Goal: Task Accomplishment & Management: Use online tool/utility

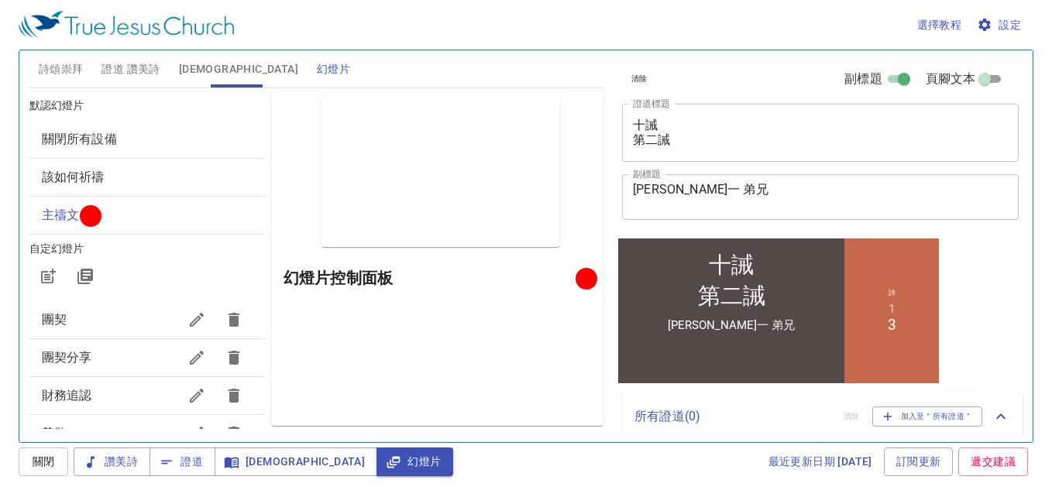
click at [703, 189] on textarea "蔡精一 弟兄" at bounding box center [820, 196] width 375 height 29
click at [652, 198] on textarea "蔡精一 弟兄" at bounding box center [820, 196] width 375 height 29
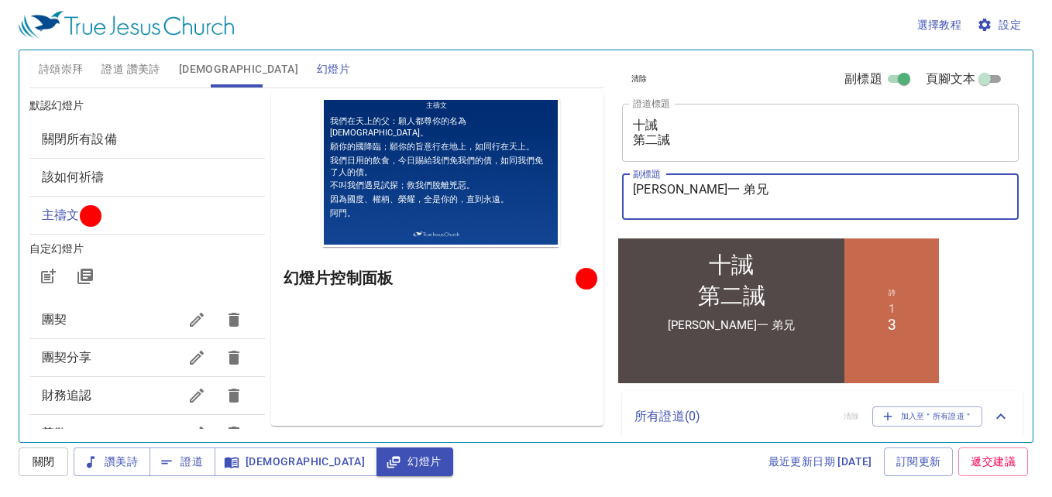
type textarea "蔡"
type textarea "施福安 傳道"
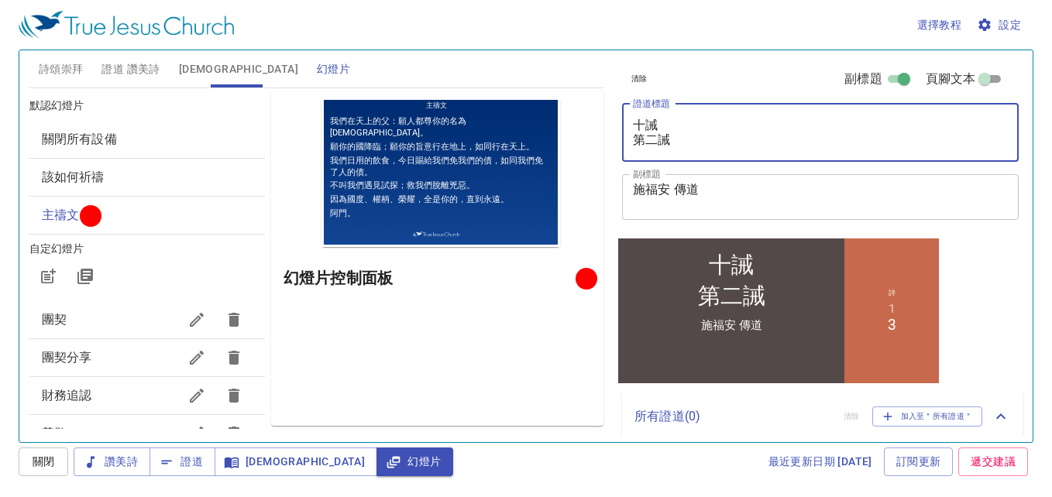
drag, startPoint x: 680, startPoint y: 138, endPoint x: 625, endPoint y: 145, distance: 55.5
click at [625, 145] on div "十誡 第二誡 x 證道標題" at bounding box center [820, 133] width 397 height 58
type textarea "十"
click at [126, 63] on span "證道 讚美詩" at bounding box center [131, 69] width 58 height 19
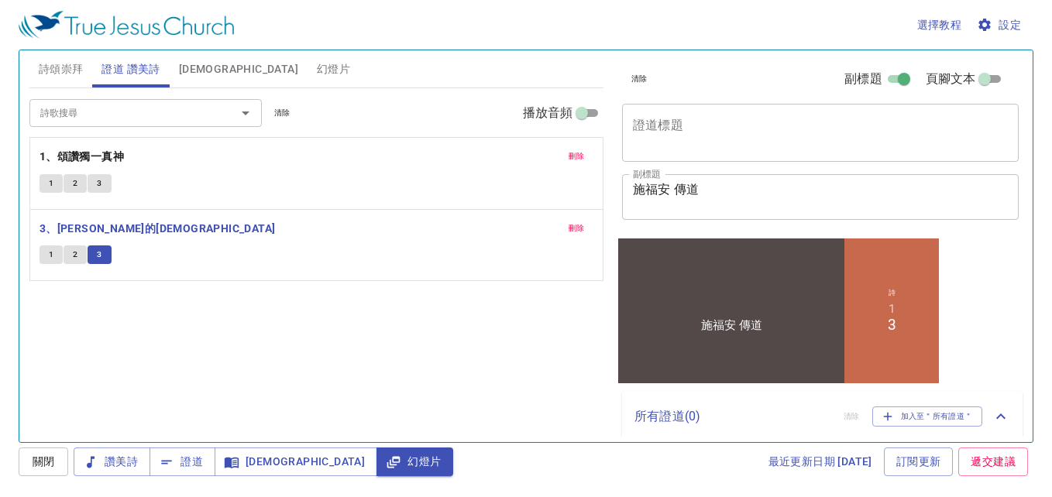
click at [580, 225] on span "刪除" at bounding box center [577, 229] width 16 height 14
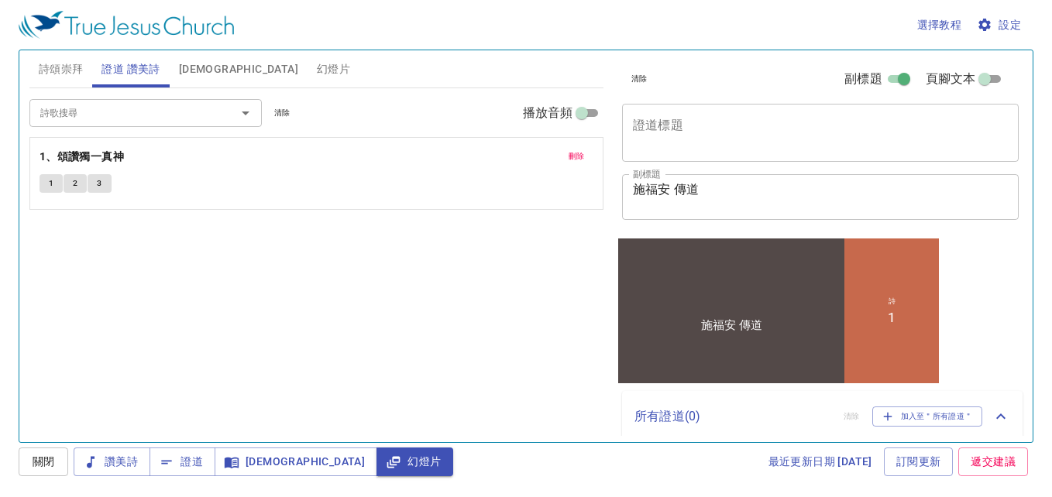
click at [574, 152] on span "刪除" at bounding box center [577, 157] width 16 height 14
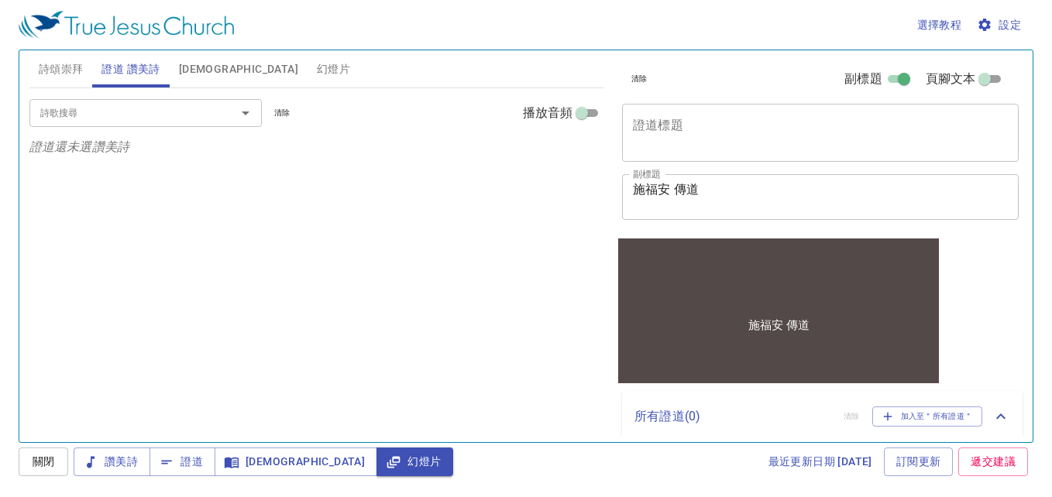
click at [201, 118] on input "詩歌搜尋" at bounding box center [122, 113] width 177 height 18
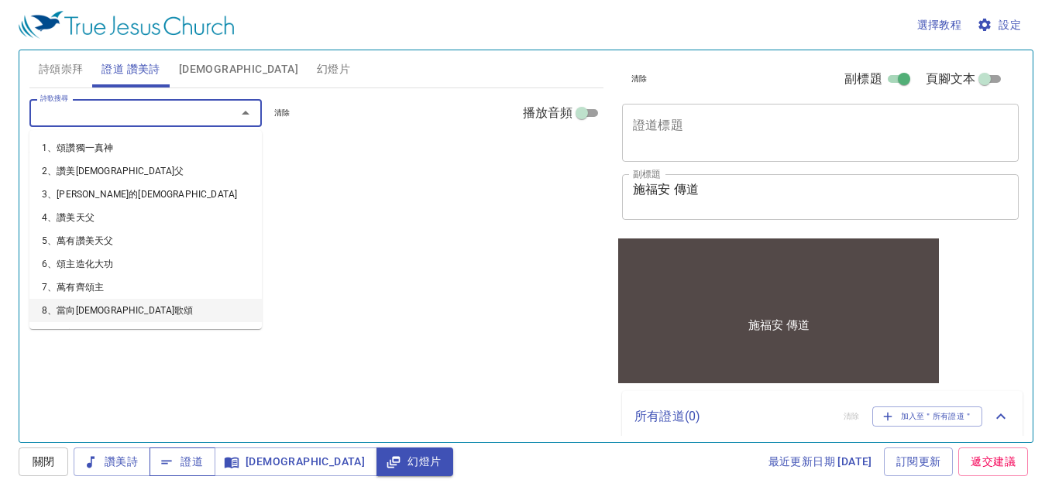
click at [188, 453] on span "證道" at bounding box center [182, 462] width 41 height 19
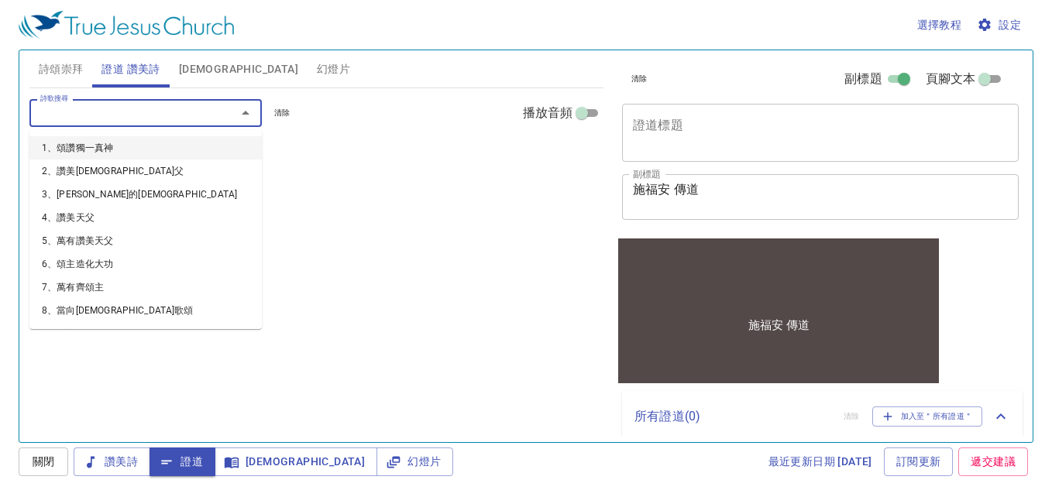
click at [126, 115] on input "詩歌搜尋" at bounding box center [122, 113] width 177 height 18
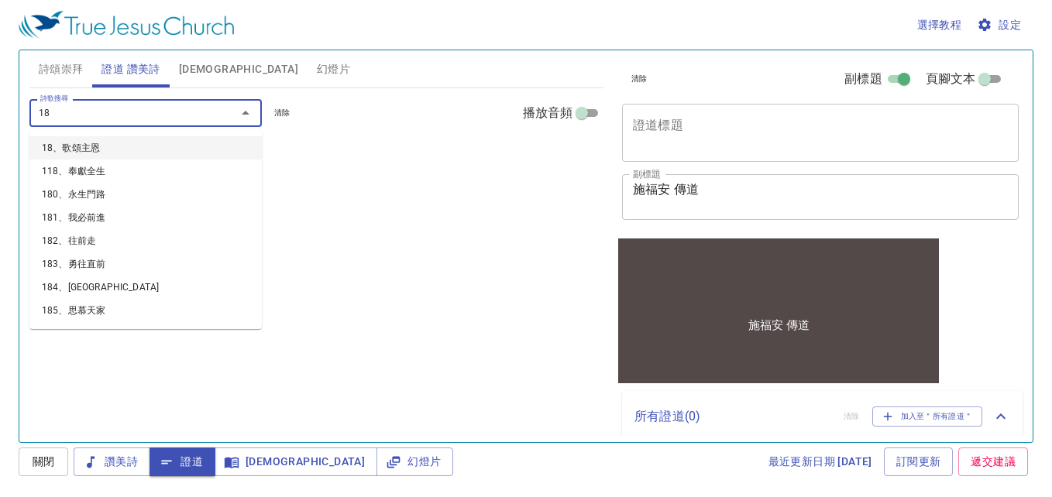
type input "185"
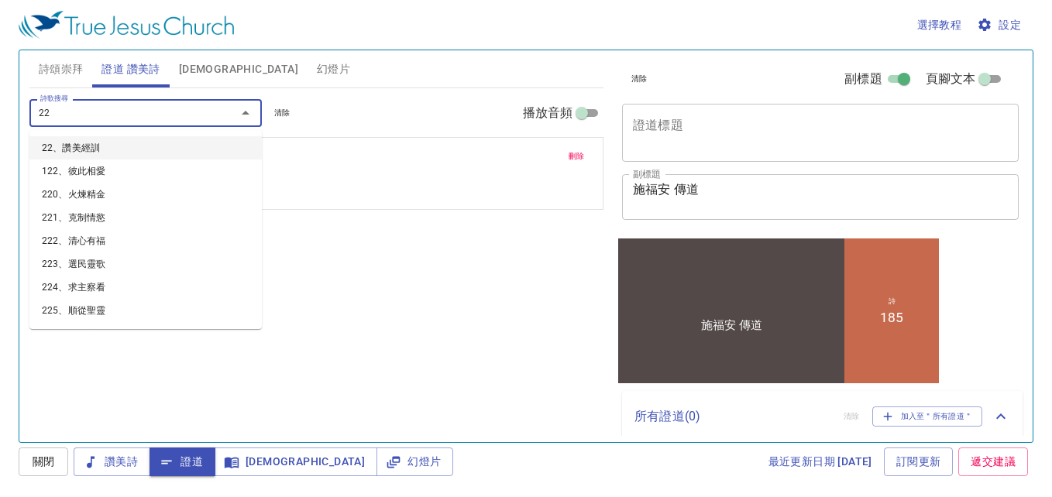
type input "225"
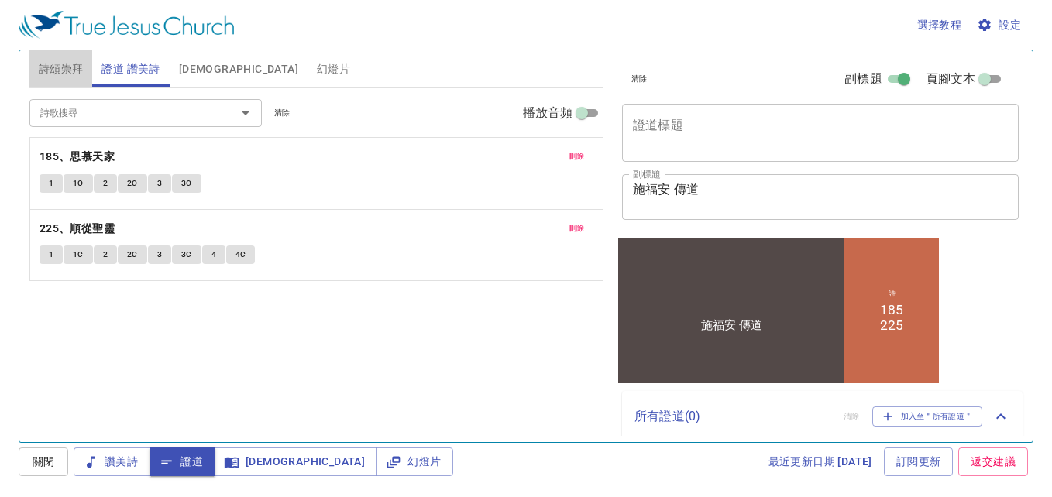
click at [64, 69] on span "詩頌崇拜" at bounding box center [61, 69] width 45 height 19
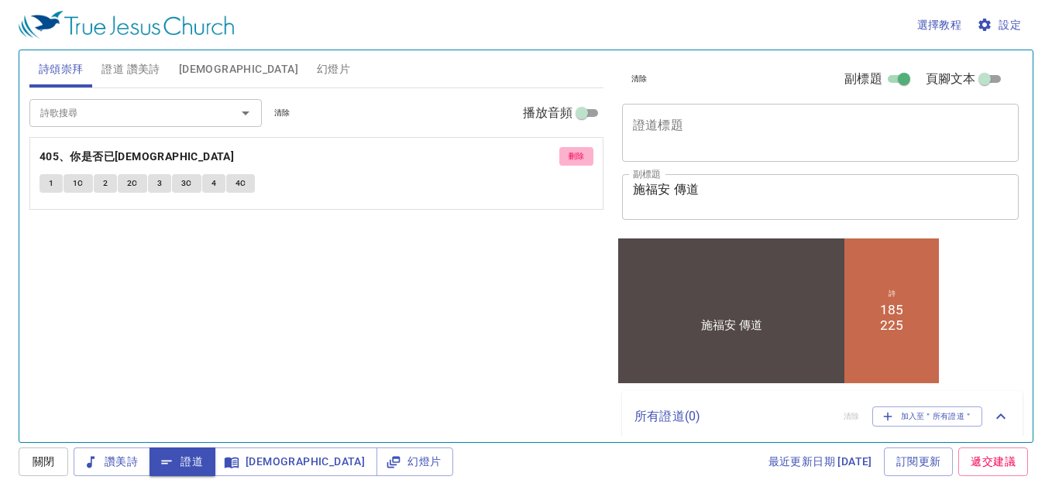
click at [582, 153] on span "刪除" at bounding box center [577, 157] width 16 height 14
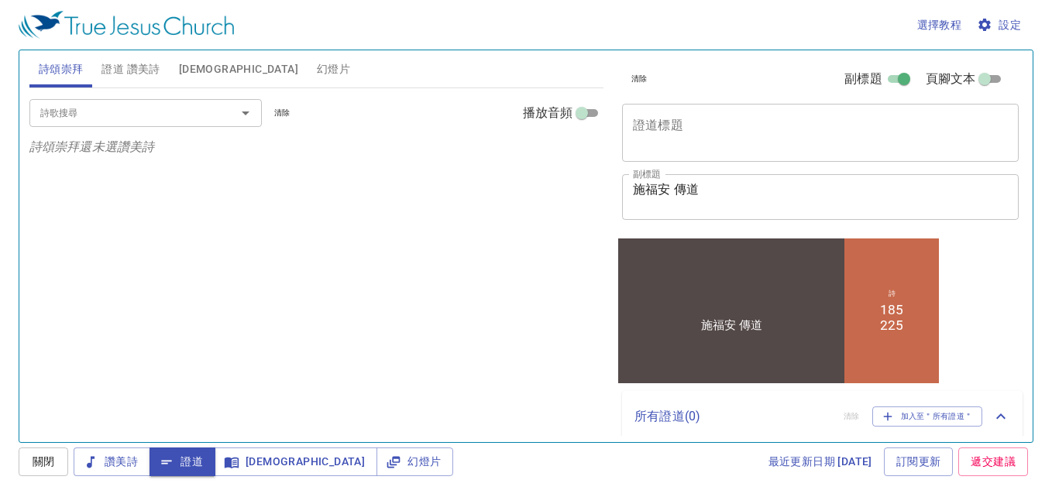
click at [173, 108] on input "詩歌搜尋" at bounding box center [122, 113] width 177 height 18
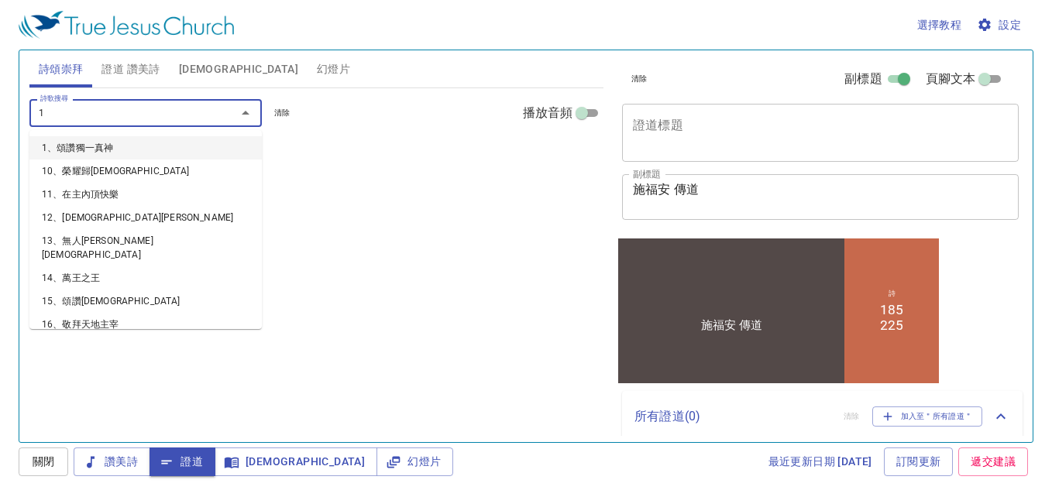
type input "16"
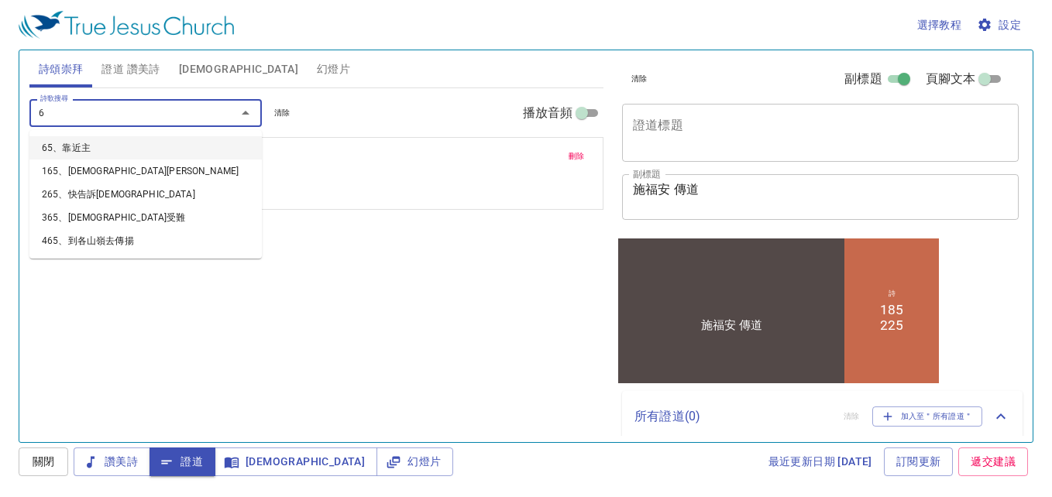
type input "65"
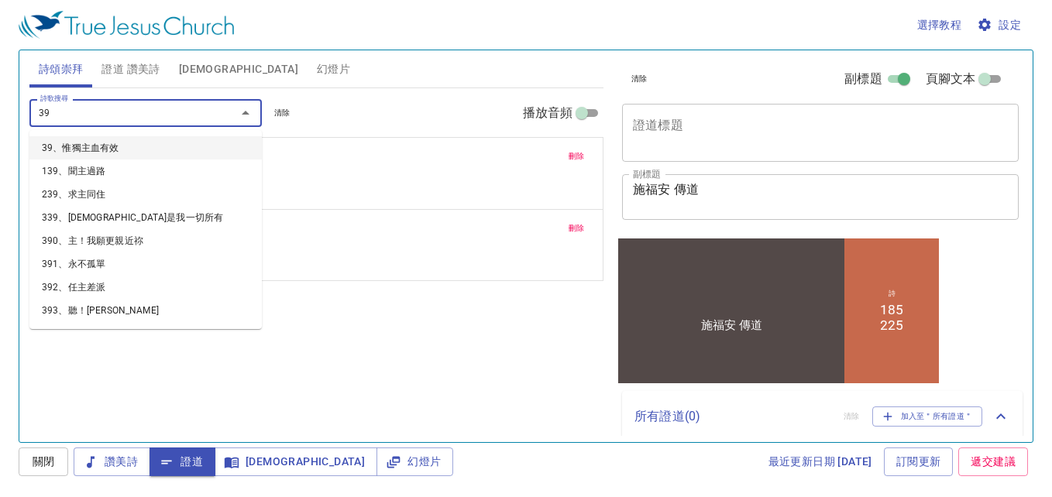
type input "394"
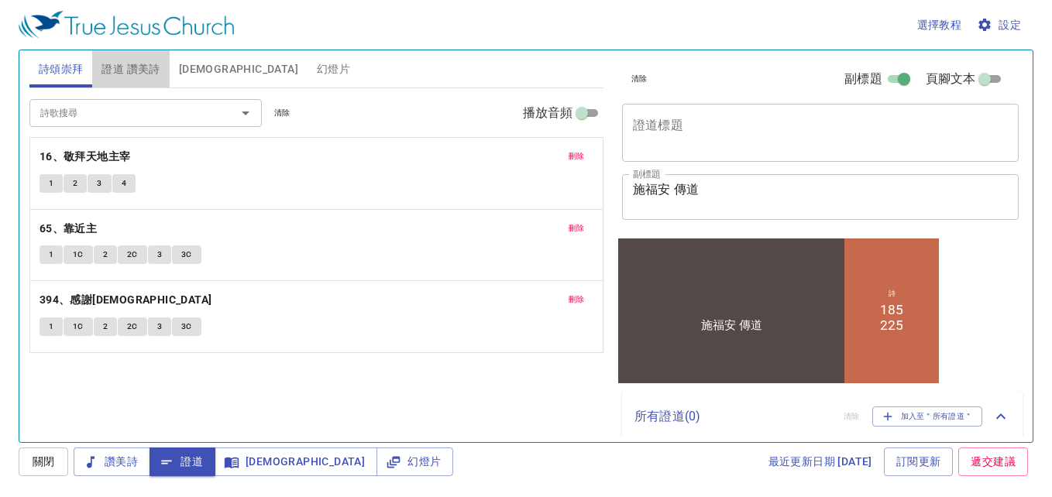
click at [132, 67] on span "證道 讚美詩" at bounding box center [131, 69] width 58 height 19
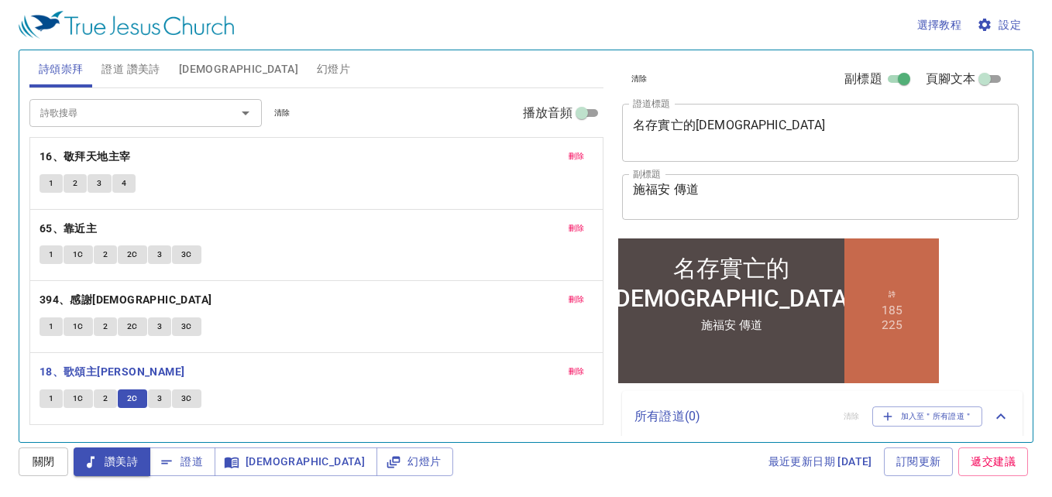
click at [162, 401] on button "3" at bounding box center [159, 399] width 23 height 19
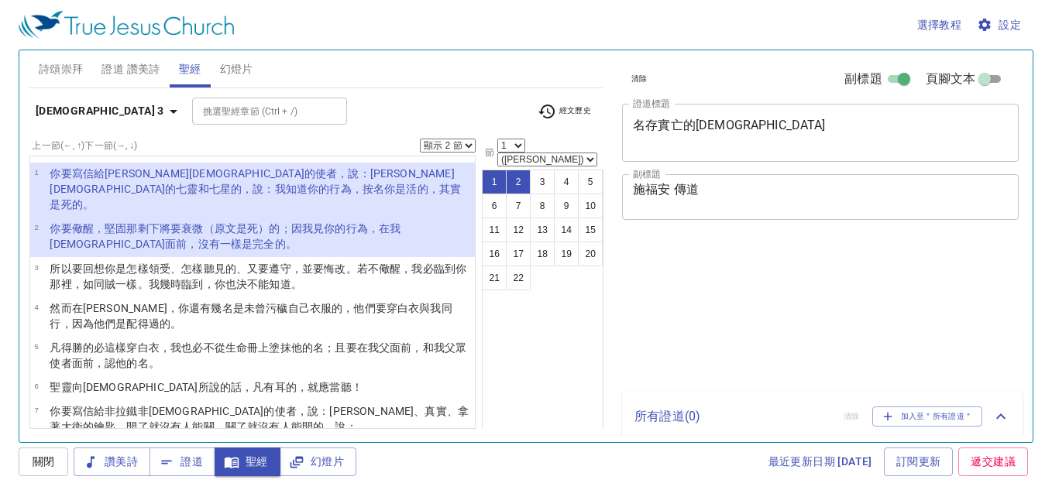
select select "2"
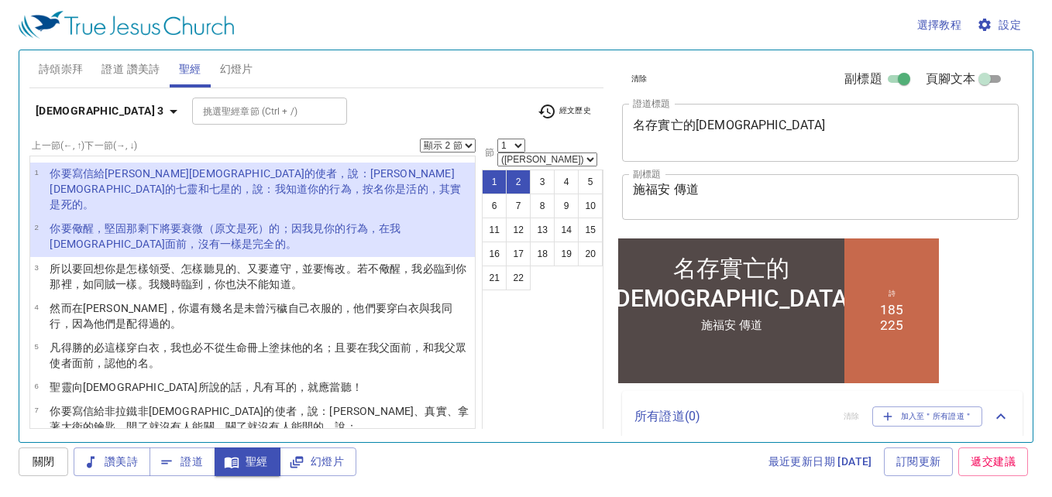
scroll to position [77, 0]
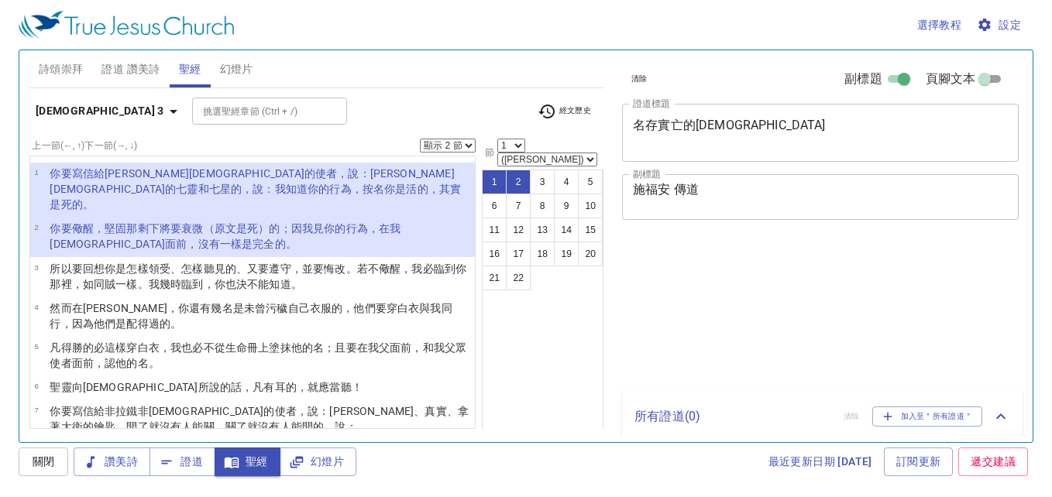
select select "2"
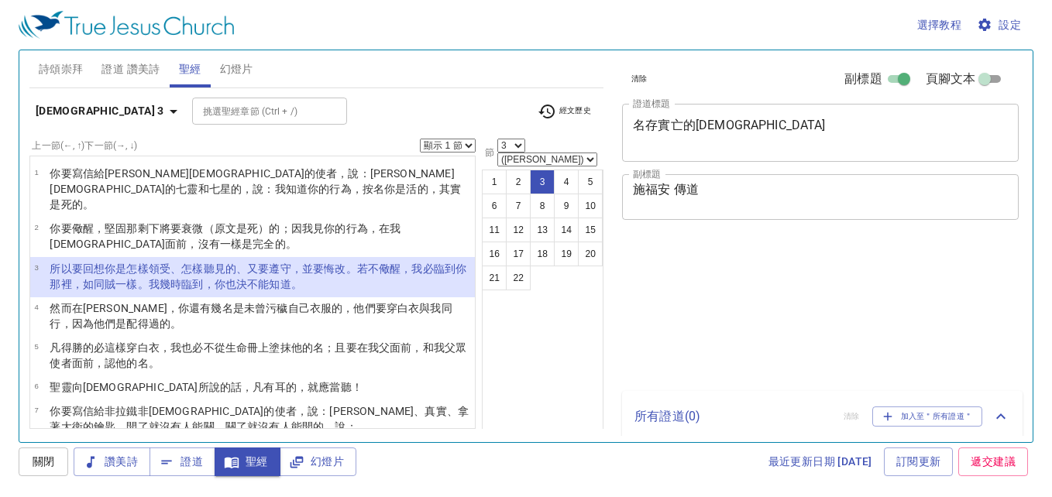
select select "3"
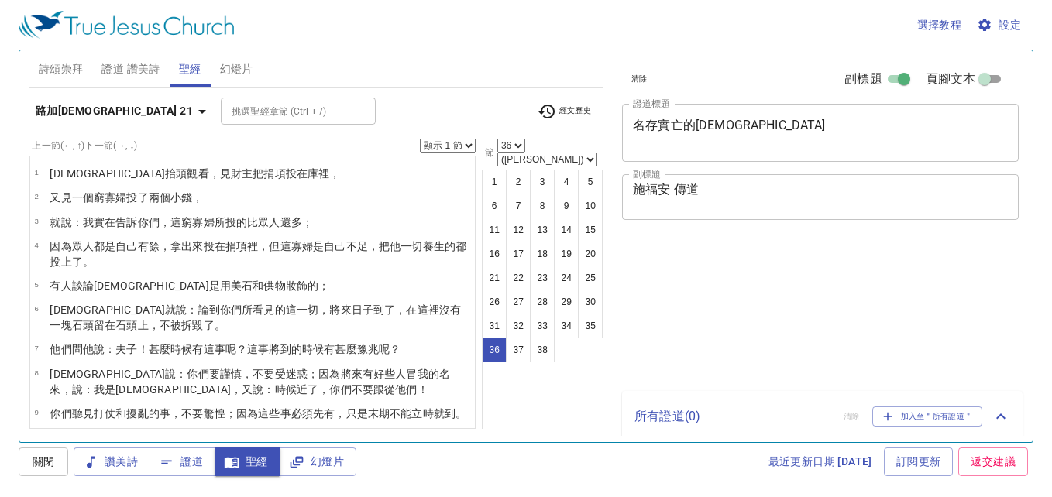
select select "36"
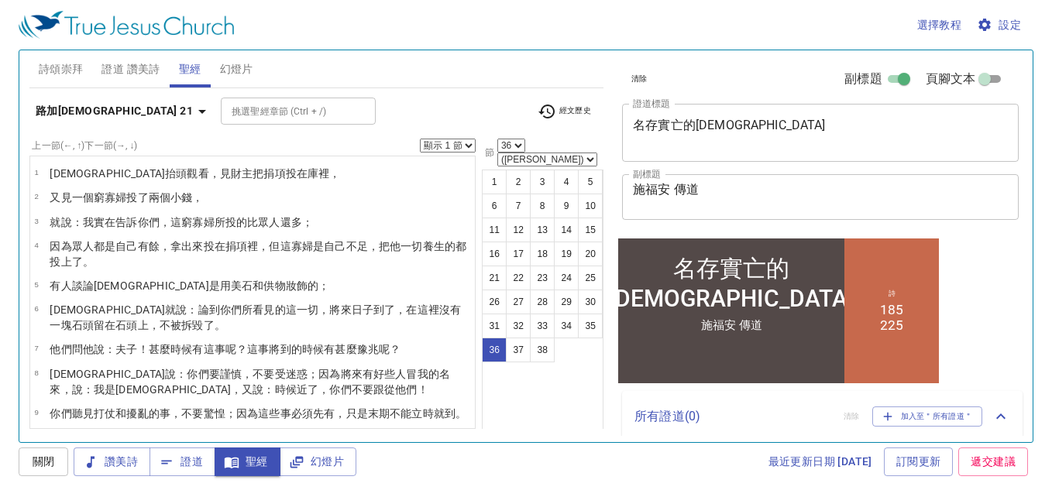
scroll to position [814, 0]
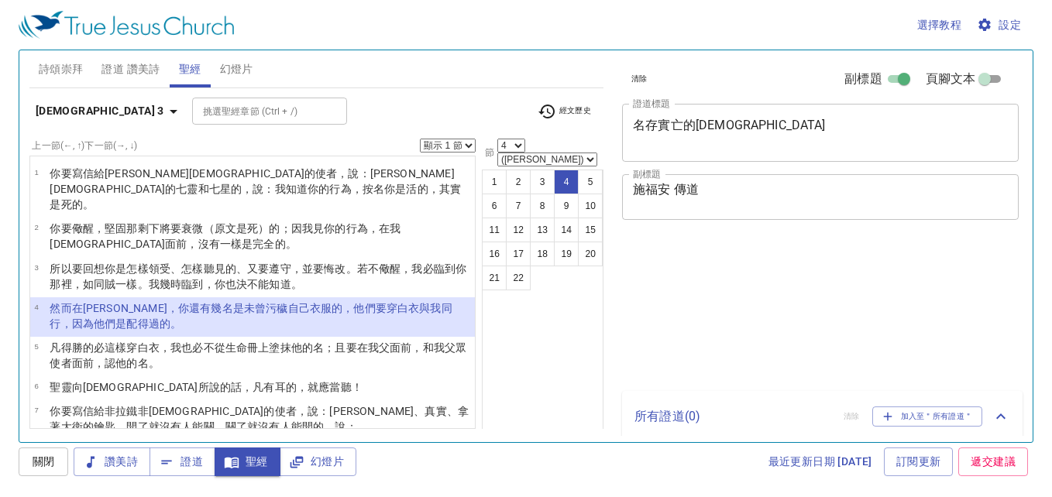
select select "4"
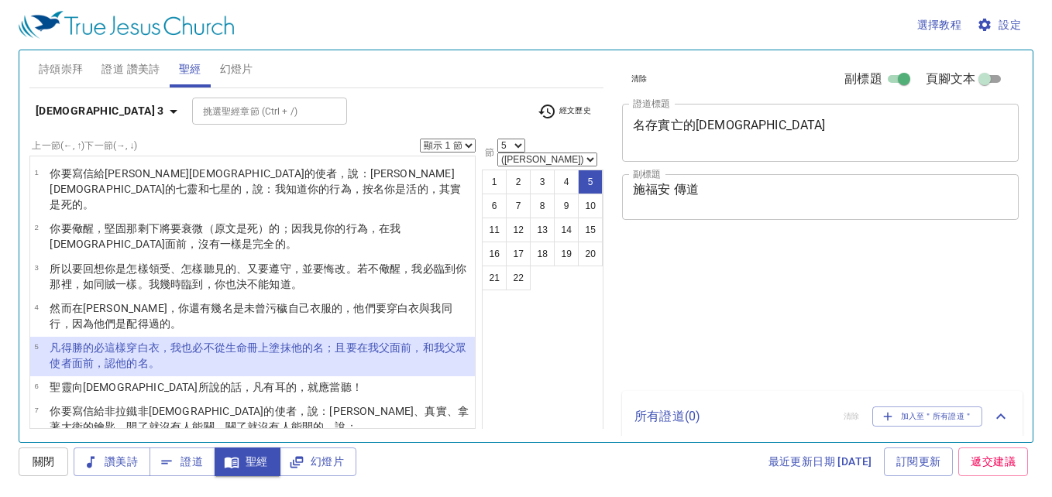
select select "5"
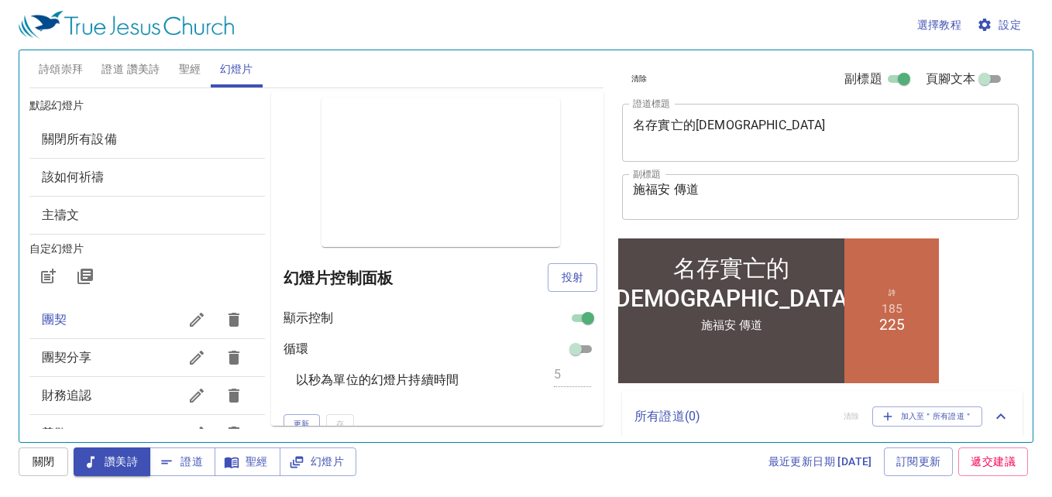
scroll to position [155, 0]
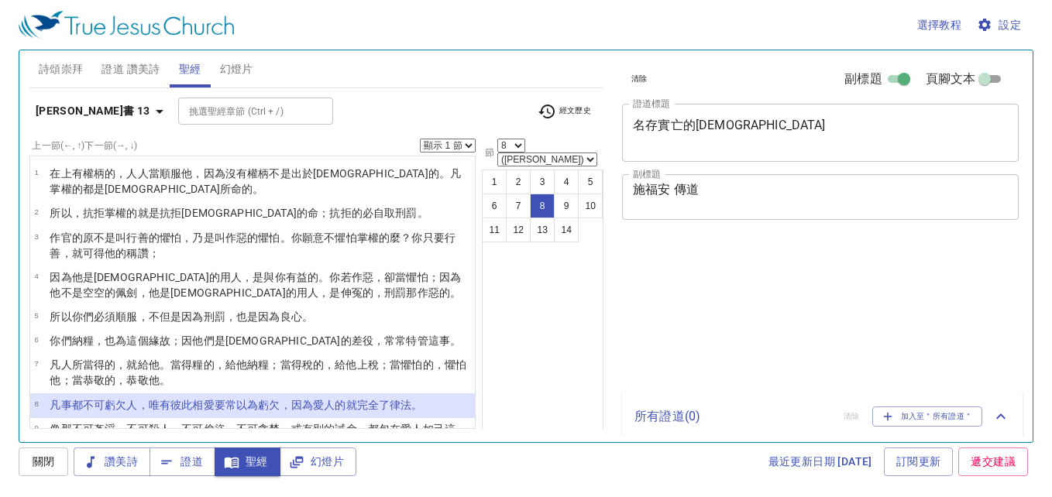
select select "8"
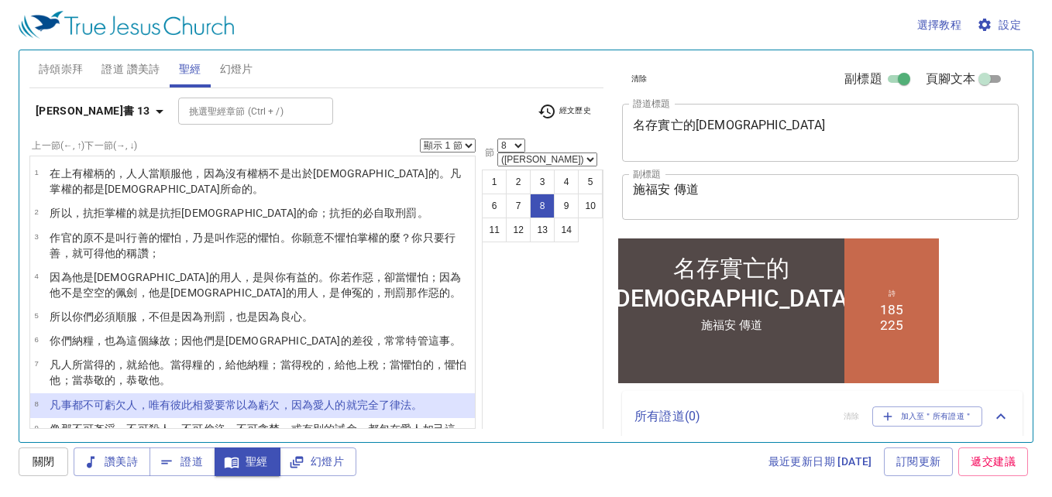
scroll to position [172, 0]
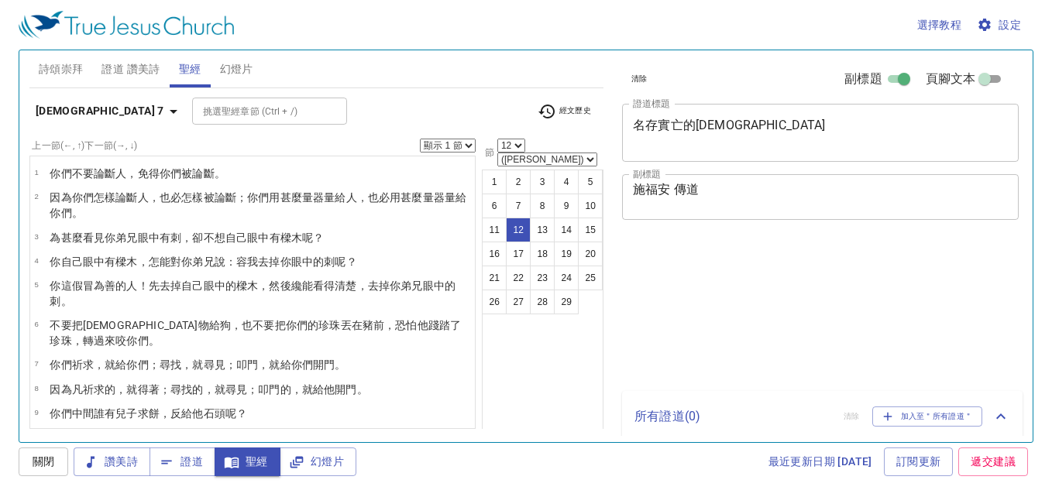
select select "12"
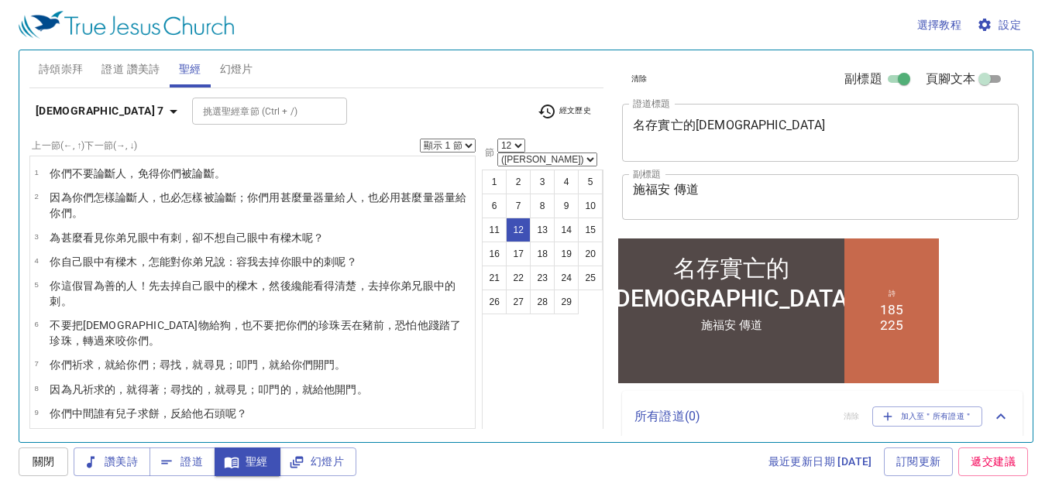
scroll to position [218, 0]
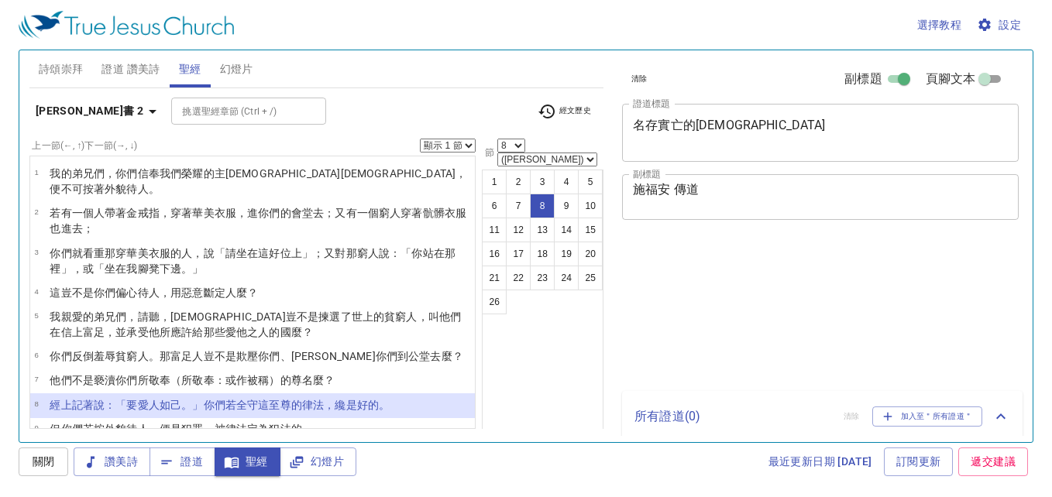
select select "8"
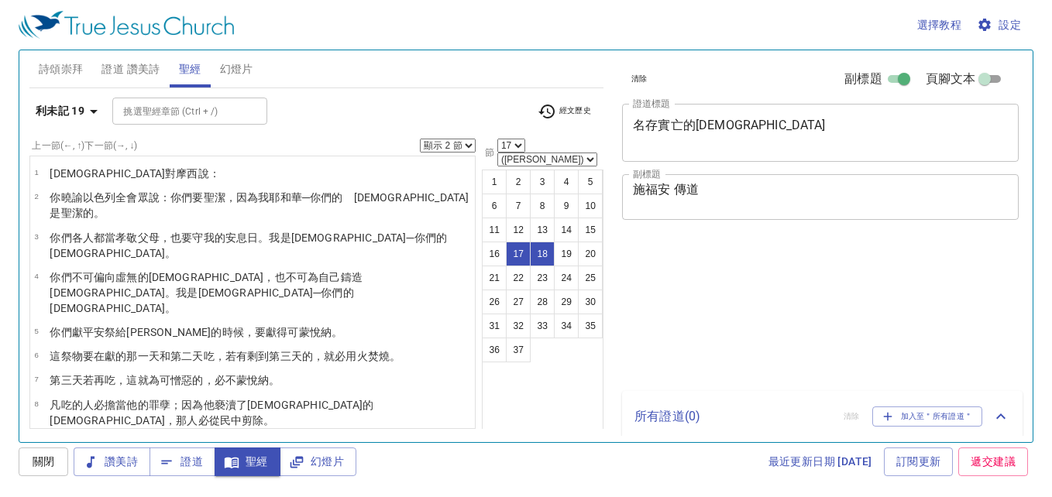
select select "2"
select select "17"
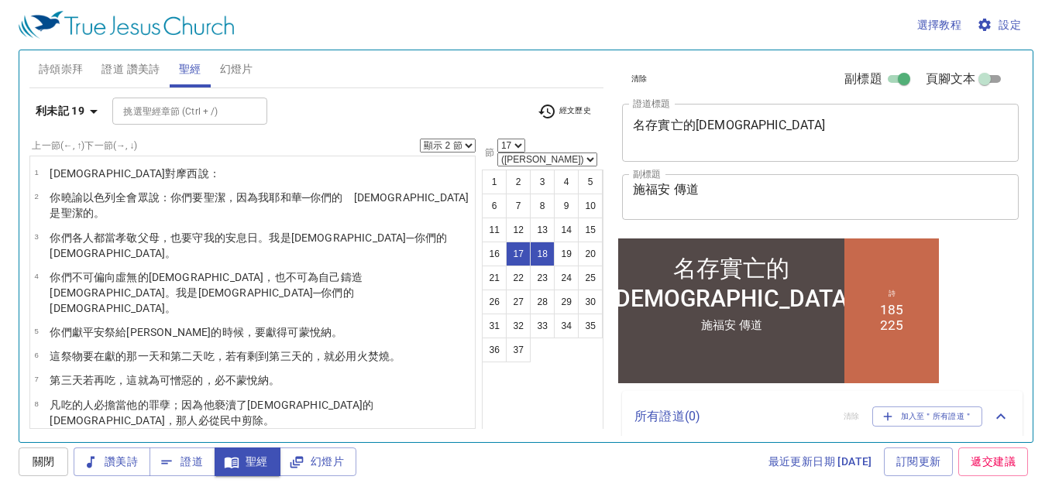
scroll to position [408, 0]
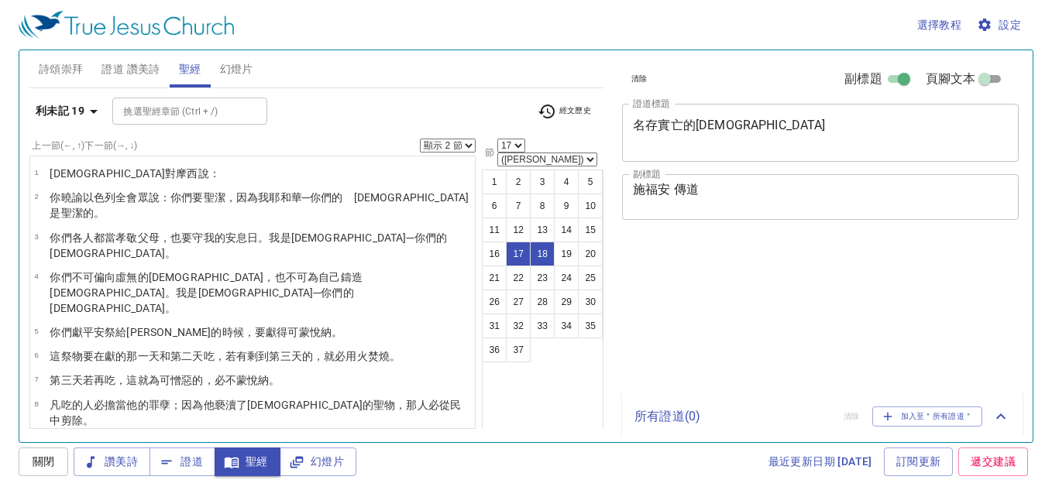
select select "2"
select select "17"
select select "2"
select select "17"
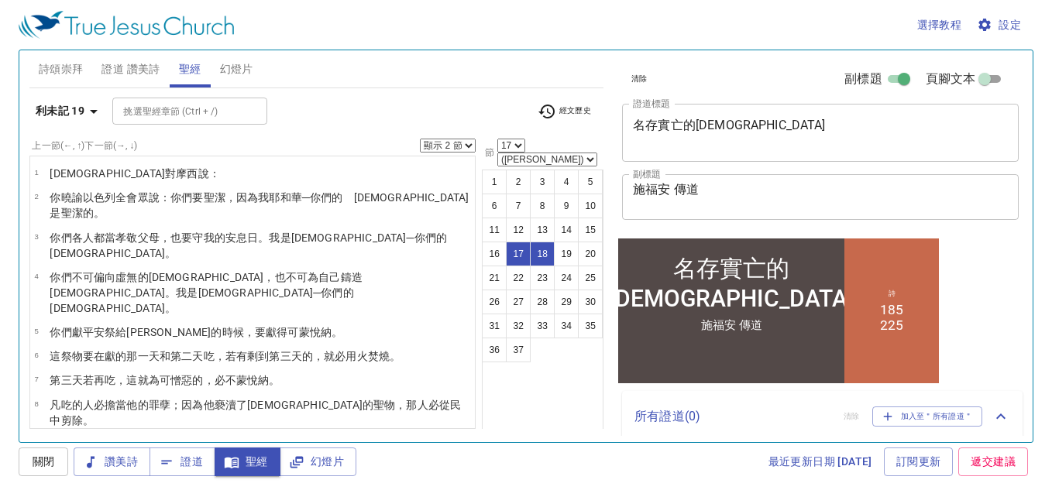
scroll to position [408, 0]
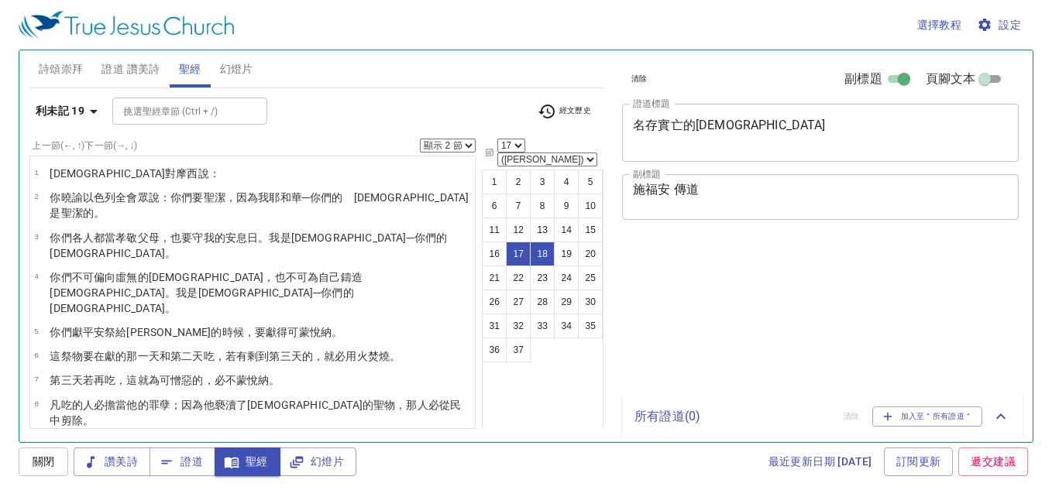
select select "2"
select select "17"
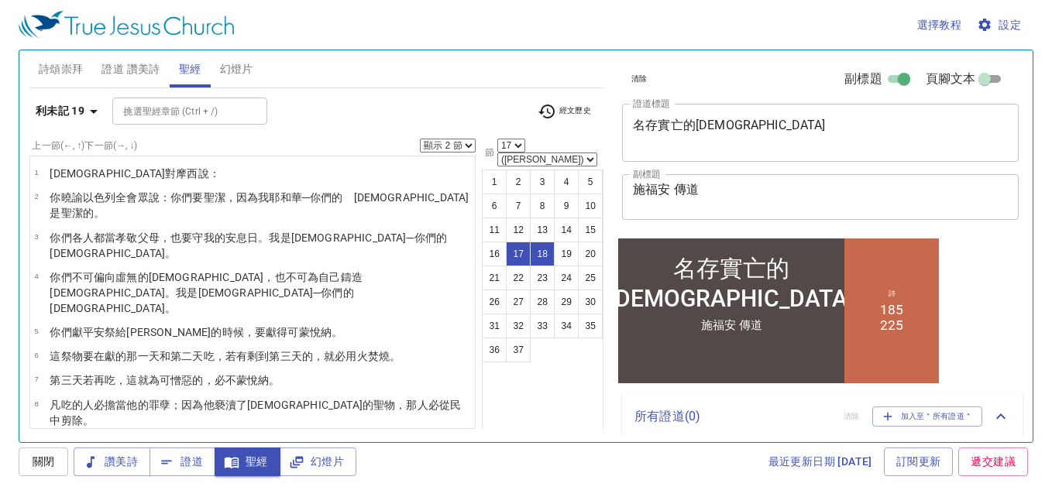
scroll to position [408, 0]
